Goal: Transaction & Acquisition: Purchase product/service

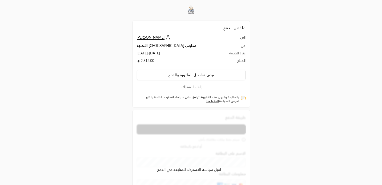
click at [241, 98] on div "بالمتابعة وقبول هذه الفاتورة، توافق على سياسة الاسترداد الخاصة بالتاجر. لعرض ال…" at bounding box center [191, 99] width 109 height 8
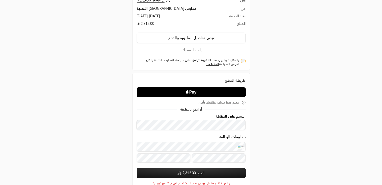
scroll to position [50, 0]
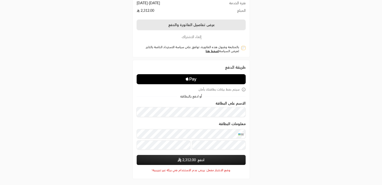
click at [195, 26] on button "عرض تفاصيل الفاتورة والدفع" at bounding box center [191, 25] width 109 height 11
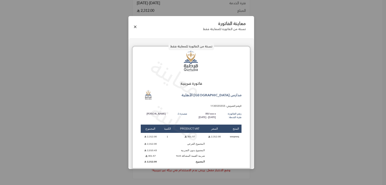
click at [132, 28] on div "معاينة الفاتورة نسخة من الفاتورة للمعاينة فقط" at bounding box center [191, 26] width 126 height 21
click at [134, 29] on button "Close" at bounding box center [135, 27] width 6 height 6
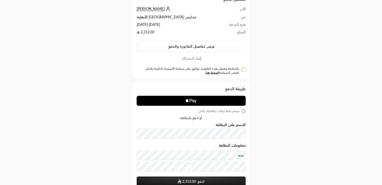
scroll to position [0, 0]
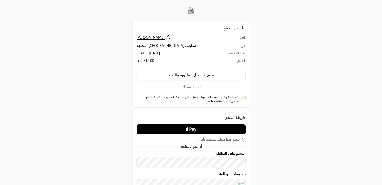
click at [186, 128] on icon "Apple Pay" at bounding box center [187, 129] width 3 height 3
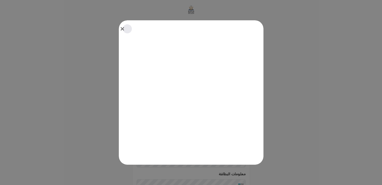
click at [343, 63] on div at bounding box center [191, 92] width 382 height 185
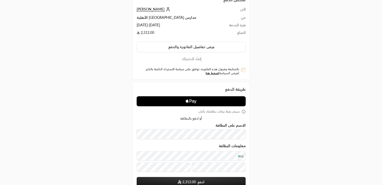
scroll to position [20, 0]
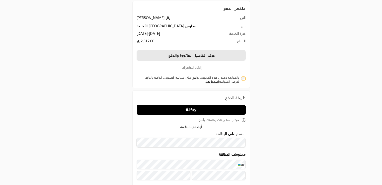
click at [213, 56] on button "عرض تفاصيل الفاتورة والدفع" at bounding box center [191, 55] width 109 height 11
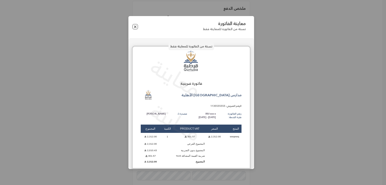
click at [135, 24] on button "Close" at bounding box center [135, 27] width 6 height 6
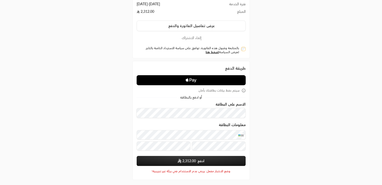
scroll to position [50, 0]
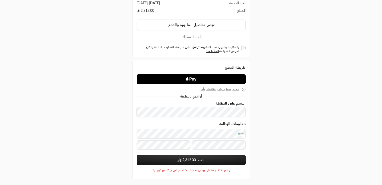
click at [210, 163] on button "ادفع 2,312.00" at bounding box center [191, 160] width 109 height 10
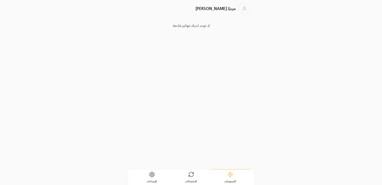
click at [186, 170] on link "الاشتراكات" at bounding box center [190, 178] width 39 height 16
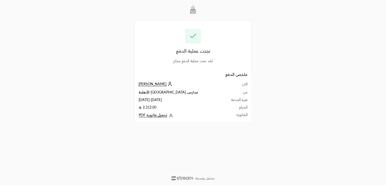
click at [152, 83] on span "[PERSON_NAME]" at bounding box center [152, 84] width 28 height 5
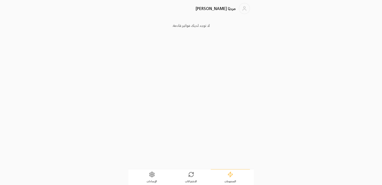
click at [189, 172] on icon at bounding box center [191, 175] width 6 height 6
